Goal: Browse casually

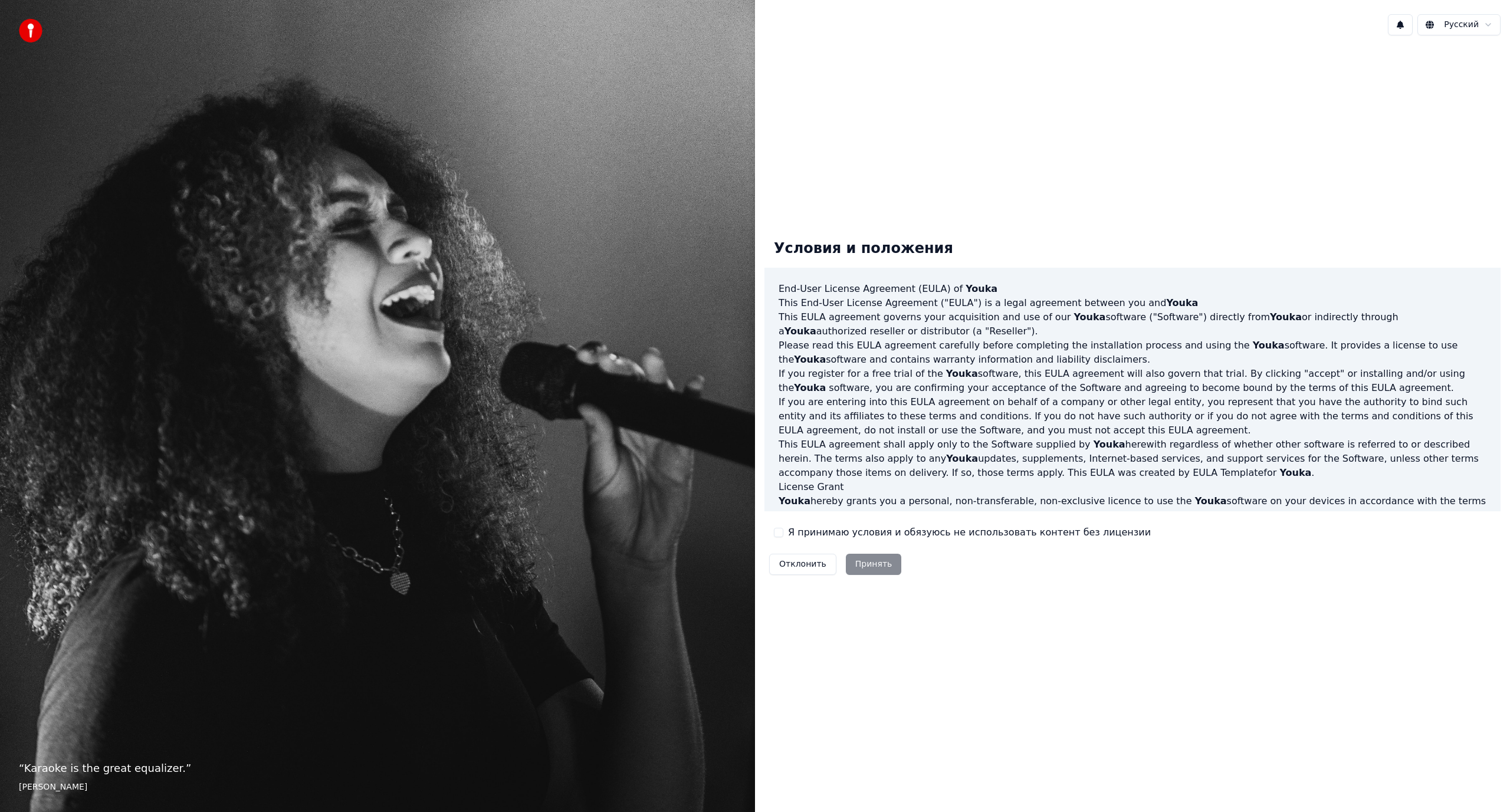
click at [779, 532] on button "Я принимаю условия и обязуюсь не использовать контент без лицензии" at bounding box center [779, 532] width 9 height 9
click at [864, 566] on button "Принять" at bounding box center [873, 564] width 56 height 21
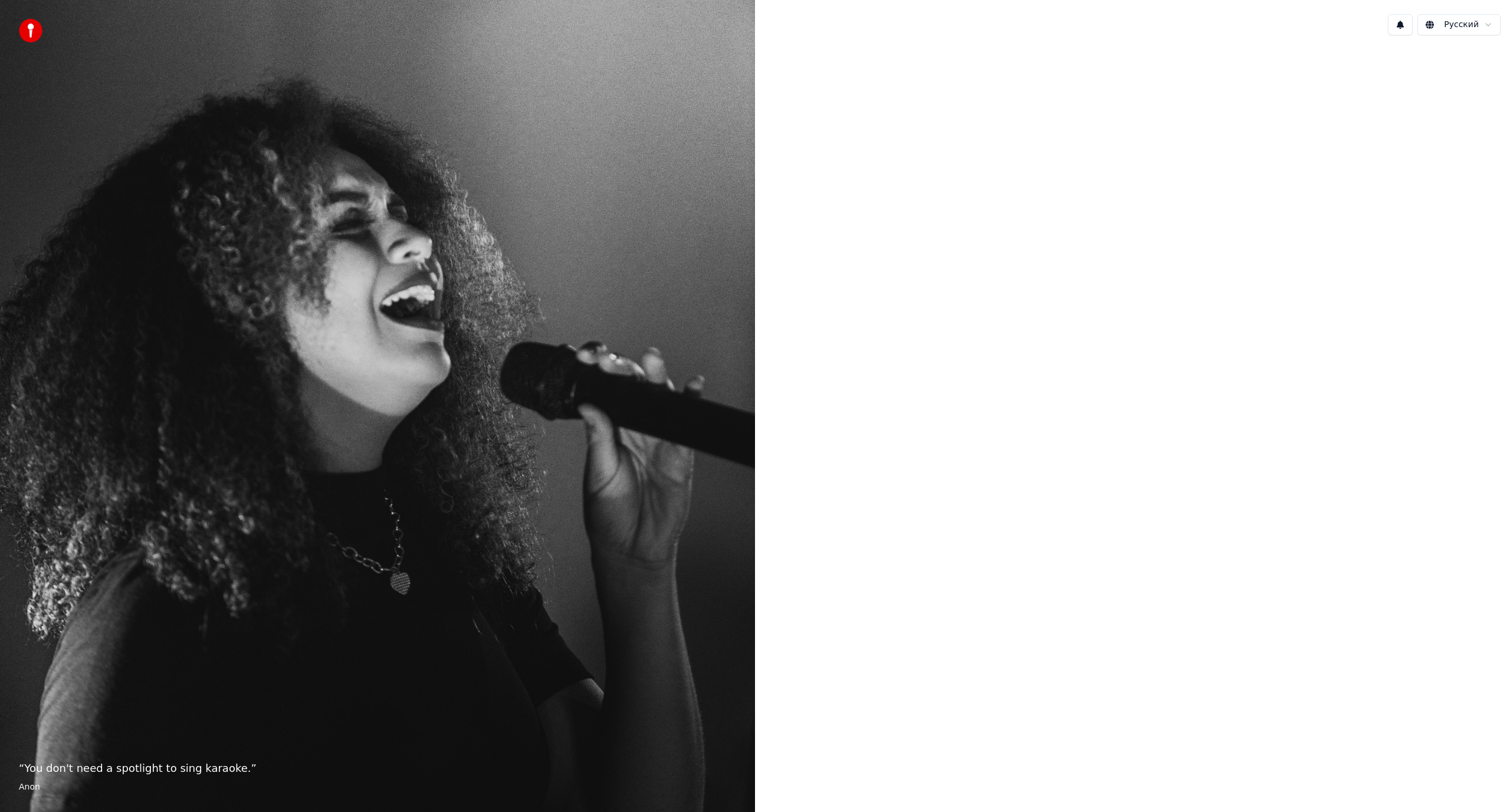
click at [1040, 254] on div at bounding box center [1132, 405] width 755 height 720
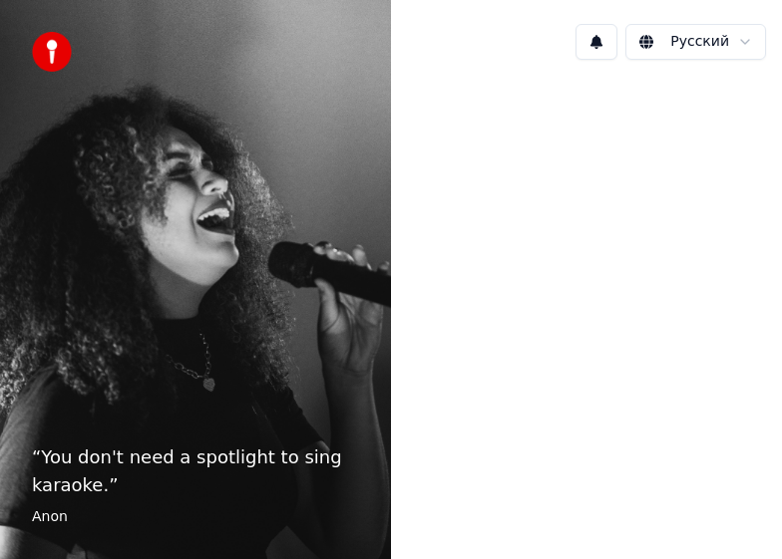
drag, startPoint x: 144, startPoint y: 481, endPoint x: 143, endPoint y: 449, distance: 32.9
click at [141, 479] on p "“ You don't need a spotlight to sing karaoke. ”" at bounding box center [195, 472] width 327 height 56
drag, startPoint x: 195, startPoint y: 180, endPoint x: 745, endPoint y: 91, distance: 556.5
click at [213, 174] on div "“ You don't need a spotlight to sing karaoke. ” Anon" at bounding box center [195, 279] width 391 height 559
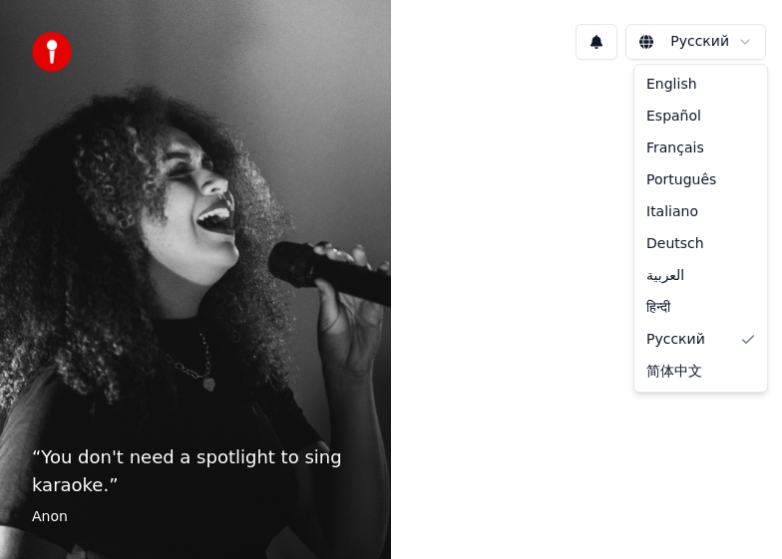
click at [745, 48] on html "“ You don't need a spotlight to sing karaoke. ” Anon Русский English Español Fr…" at bounding box center [391, 279] width 782 height 559
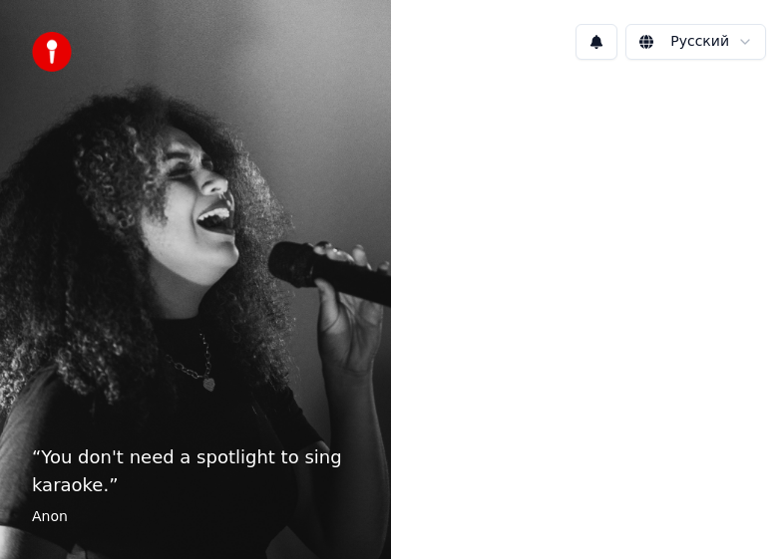
click at [745, 48] on html "“ You don't need a spotlight to sing karaoke. ” Anon Русский" at bounding box center [391, 279] width 782 height 559
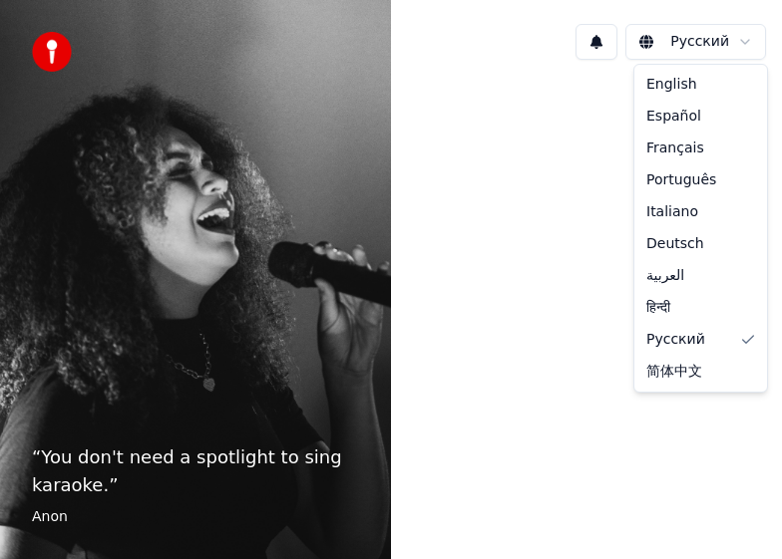
click at [745, 48] on html "“ You don't need a spotlight to sing karaoke. ” Anon Русский English Español Fr…" at bounding box center [391, 279] width 782 height 559
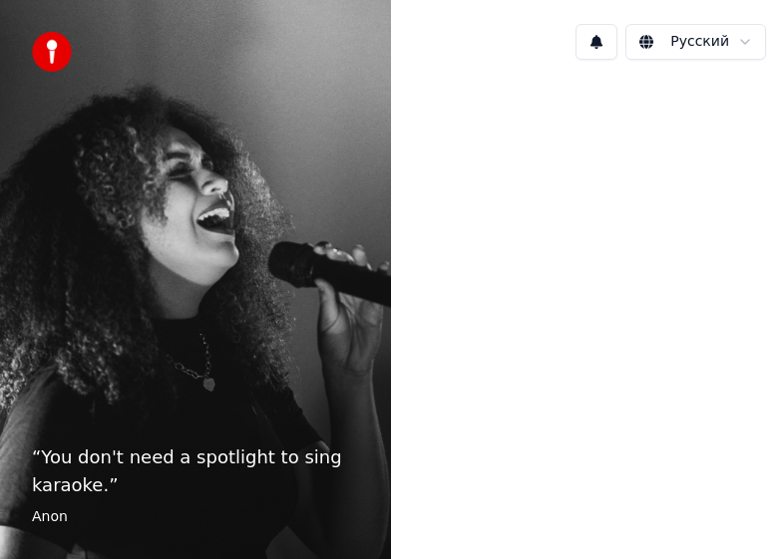
drag, startPoint x: 634, startPoint y: 204, endPoint x: 416, endPoint y: 160, distance: 222.7
click at [626, 204] on div at bounding box center [586, 278] width 391 height 404
click at [156, 140] on div "“ You don't need a spotlight to sing karaoke. ” Anon" at bounding box center [195, 279] width 391 height 559
click at [221, 447] on p "“ You don't need a spotlight to sing karaoke. ”" at bounding box center [195, 472] width 327 height 56
click at [642, 180] on div at bounding box center [586, 278] width 391 height 404
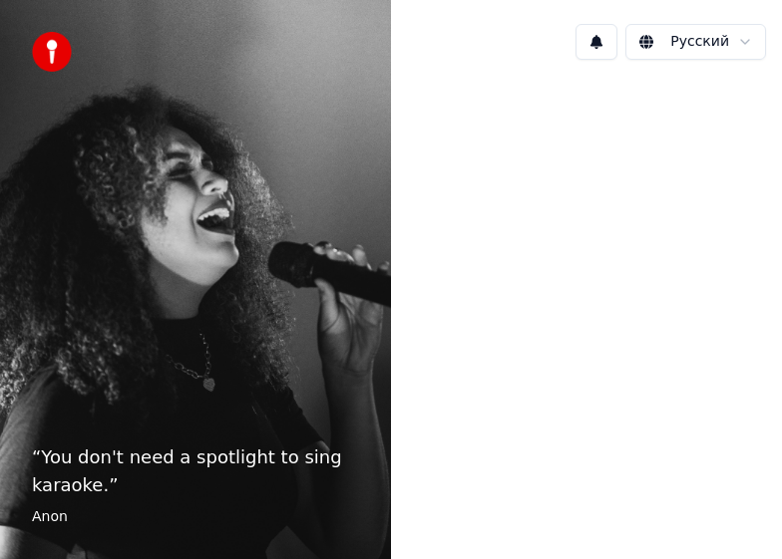
click at [254, 318] on div "“ You don't need a spotlight to sing karaoke. ” Anon" at bounding box center [195, 279] width 391 height 559
drag, startPoint x: 334, startPoint y: 215, endPoint x: 558, endPoint y: 52, distance: 277.5
click at [356, 201] on div "“ You don't need a spotlight to sing karaoke. ” Anon" at bounding box center [195, 279] width 391 height 559
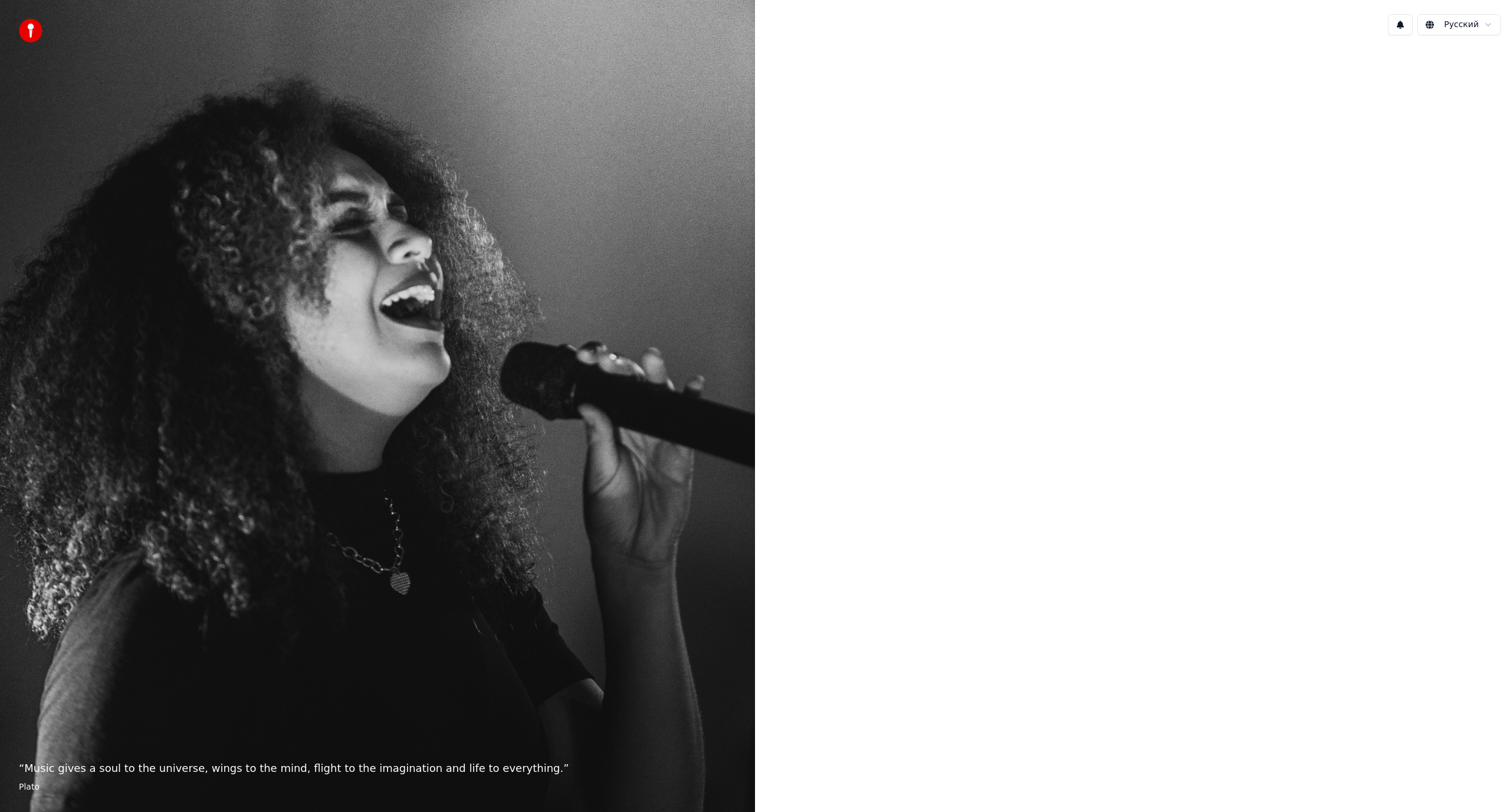
drag, startPoint x: 1362, startPoint y: 319, endPoint x: 1509, endPoint y: 81, distance: 279.7
click at [1509, 156] on div at bounding box center [1132, 405] width 755 height 720
